Goal: Information Seeking & Learning: Learn about a topic

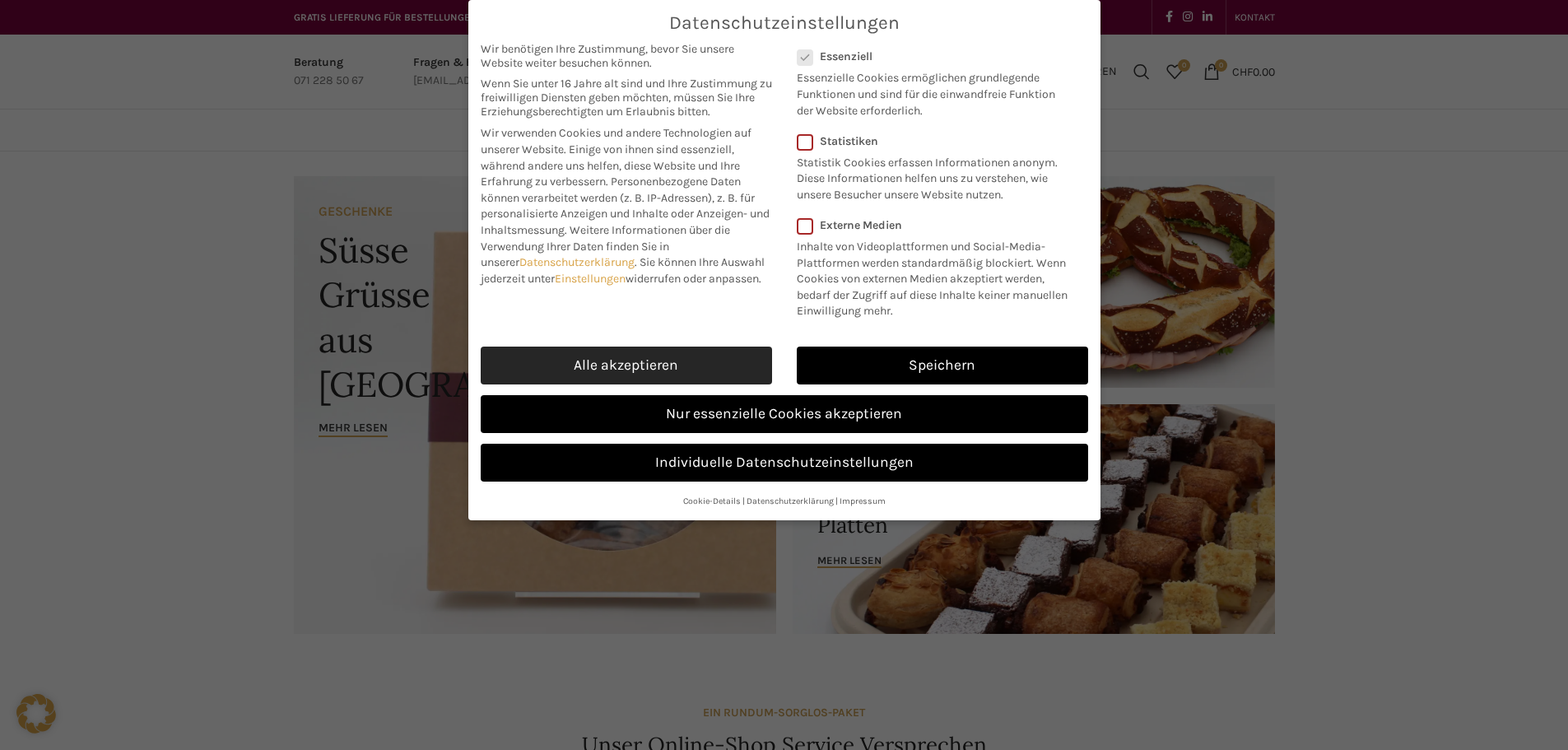
click at [686, 364] on link "Alle akzeptieren" at bounding box center [626, 366] width 292 height 38
checkbox input "true"
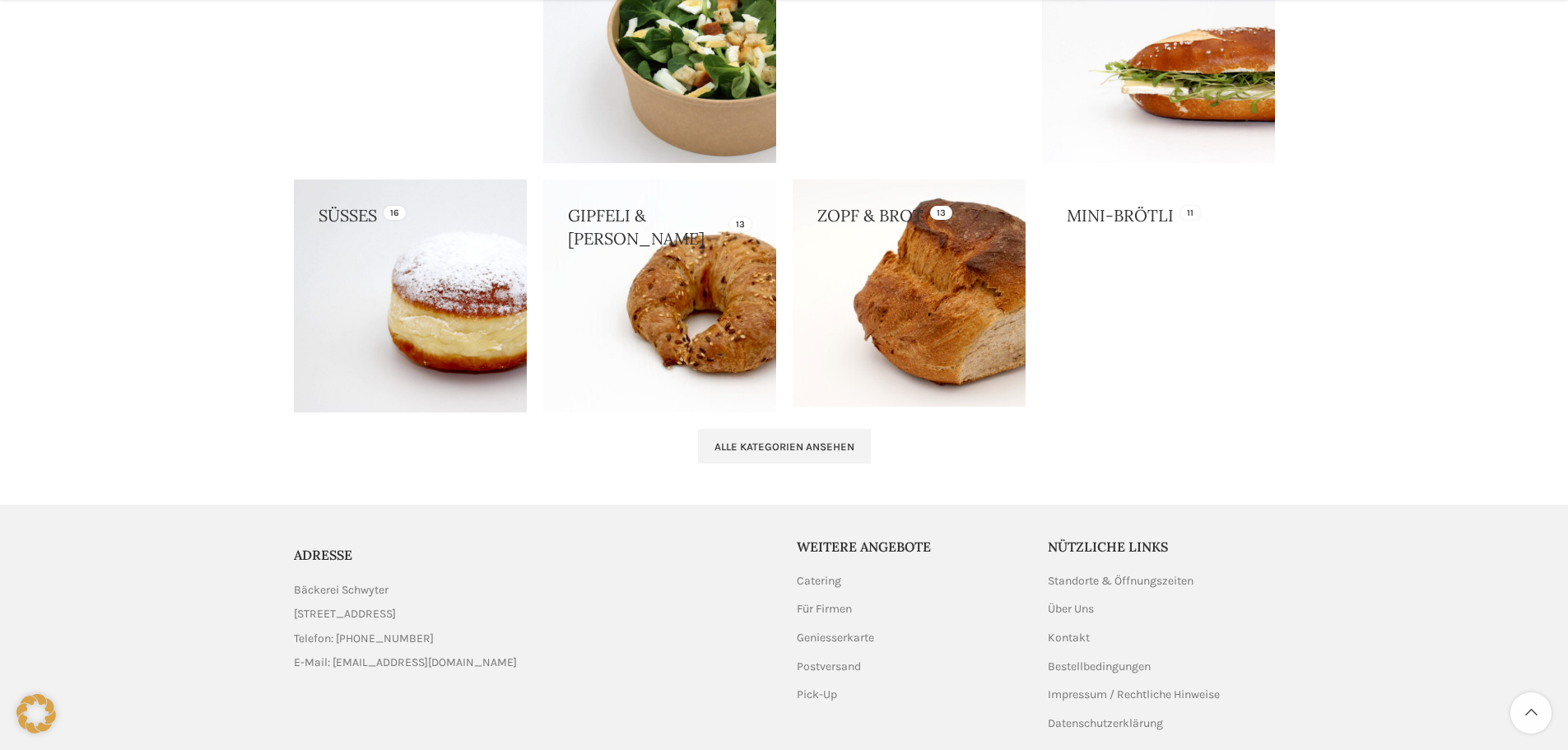
scroll to position [1666, 0]
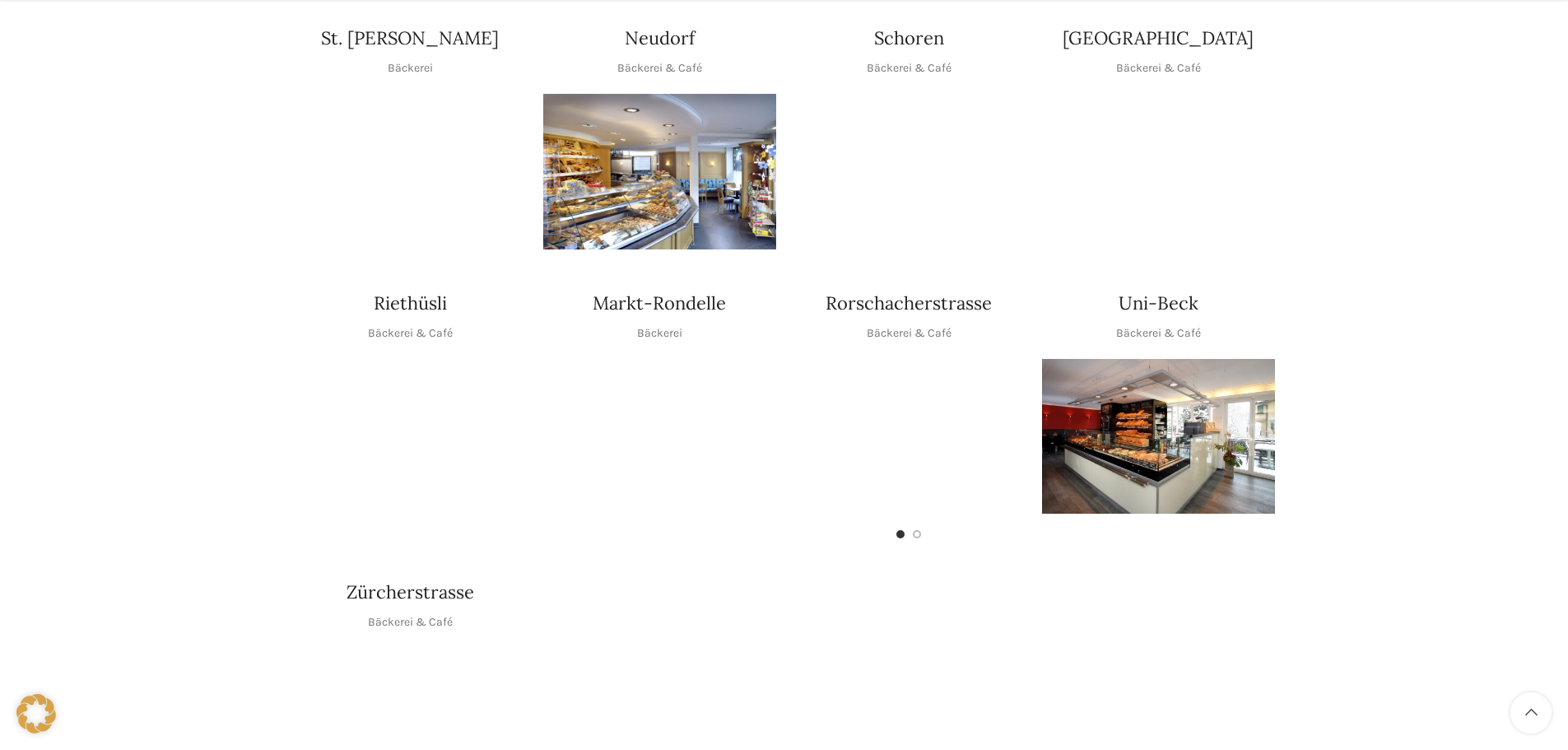
scroll to position [741, 0]
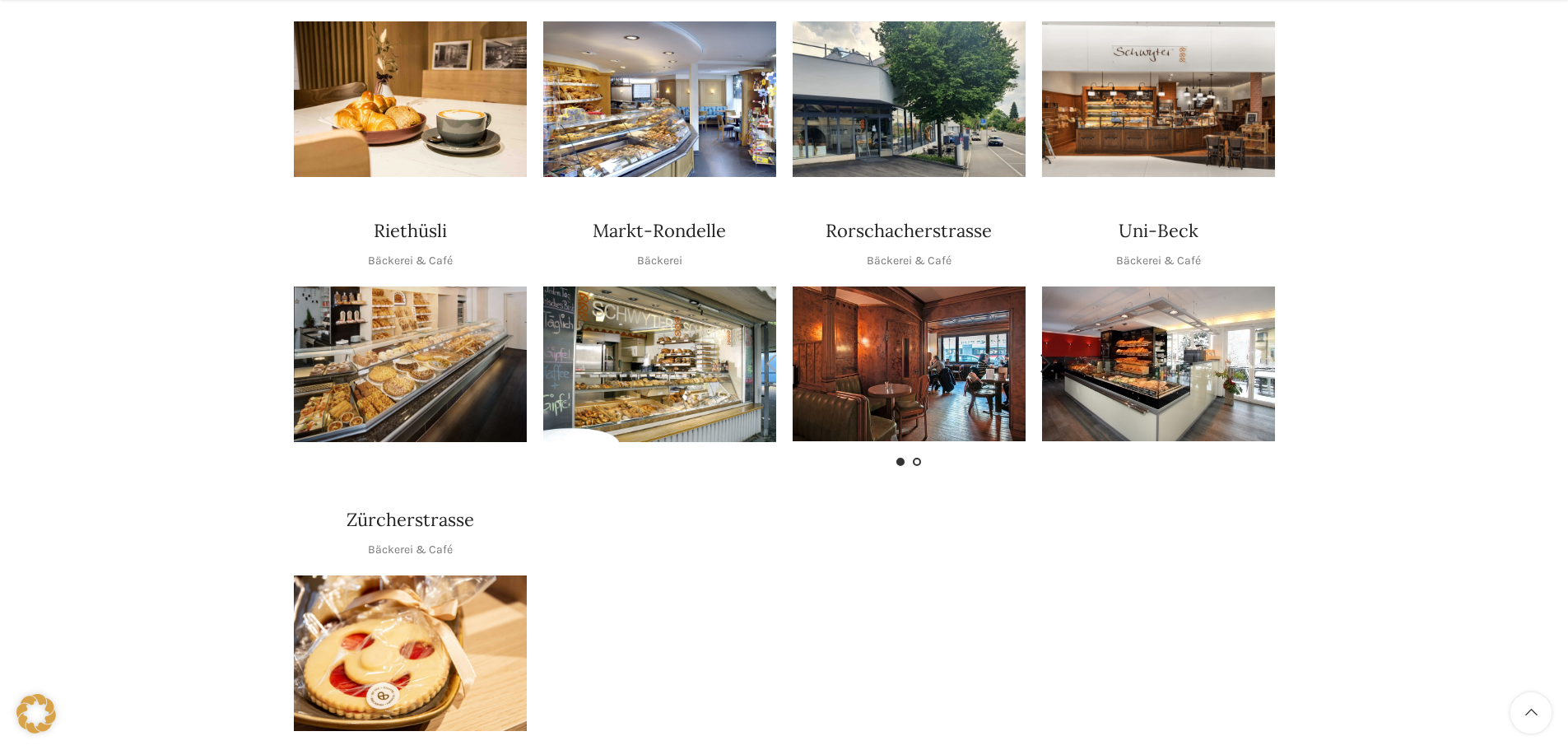
click at [915, 458] on span "Go to slide 2" at bounding box center [916, 462] width 8 height 8
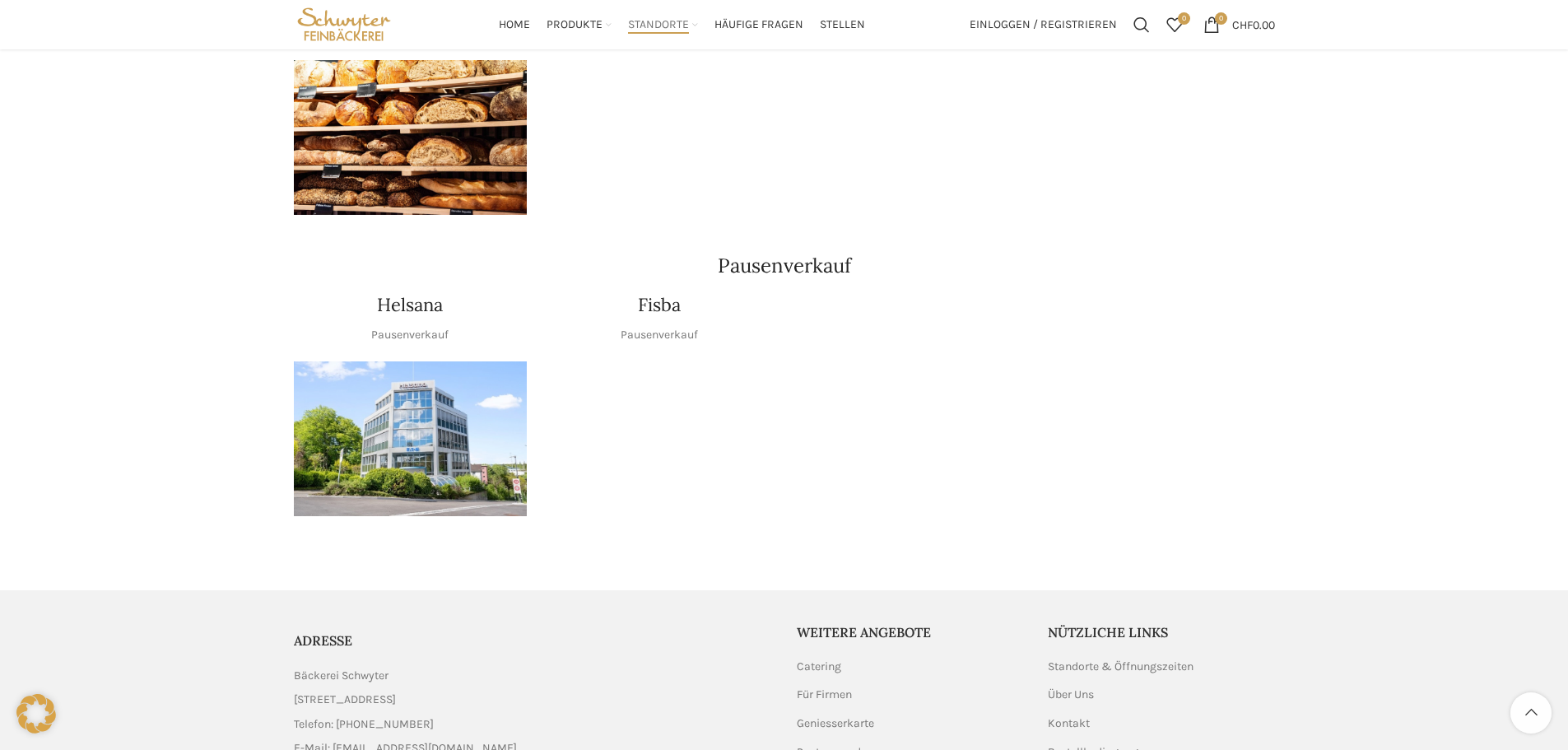
scroll to position [1539, 0]
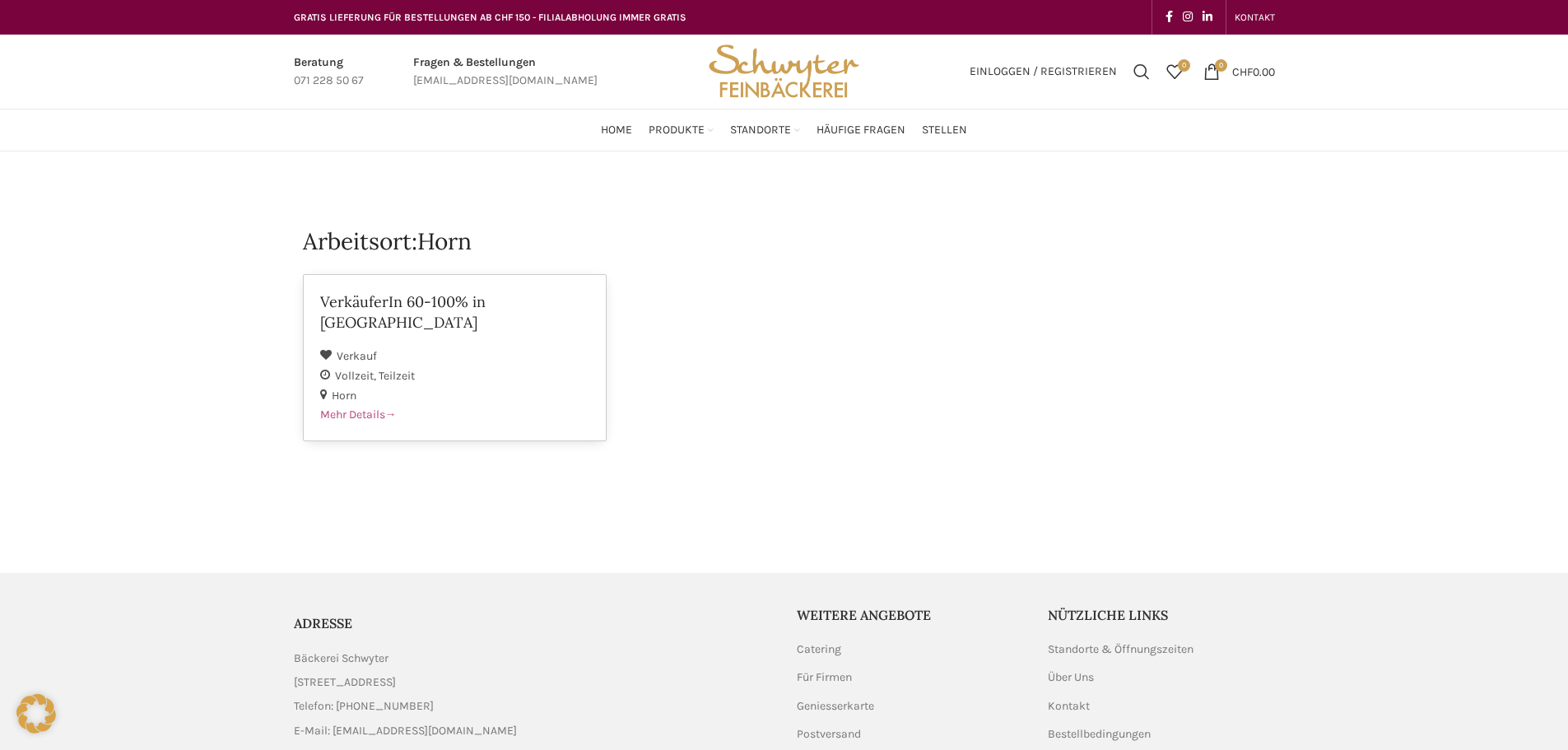
click at [378, 408] on span "Mehr Details" at bounding box center [358, 415] width 77 height 14
